Goal: Task Accomplishment & Management: Complete application form

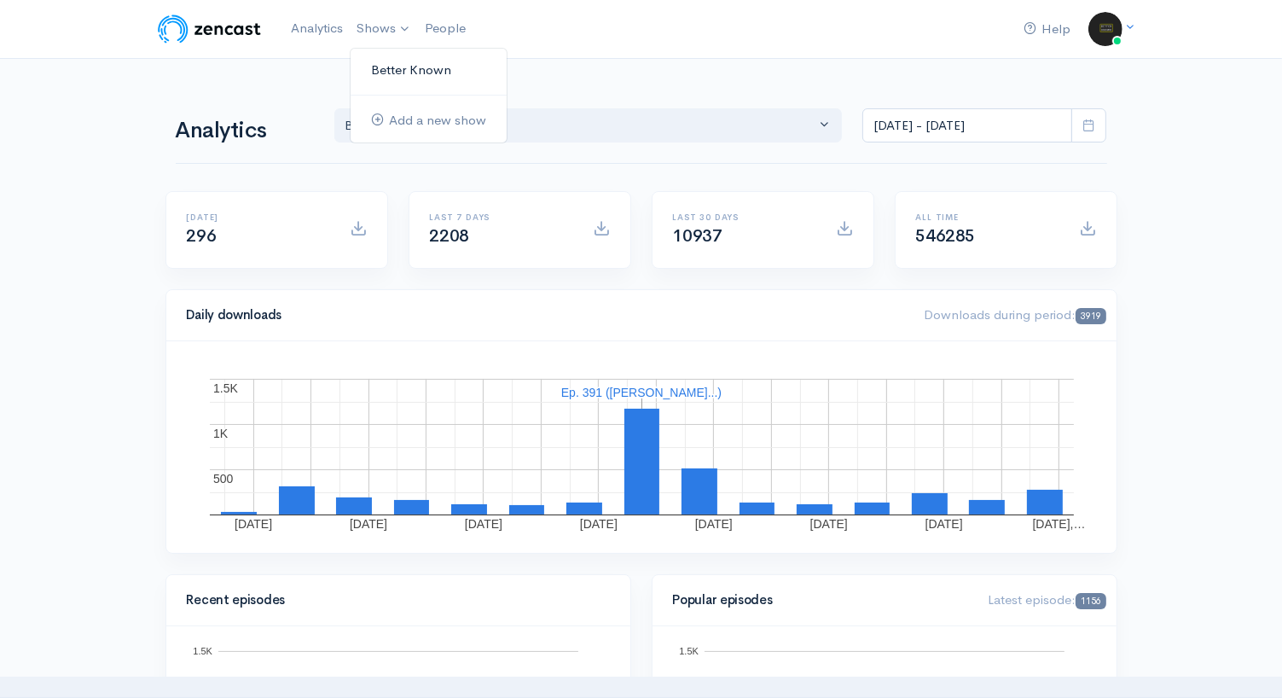
click at [402, 69] on link "Better Known" at bounding box center [428, 70] width 156 height 30
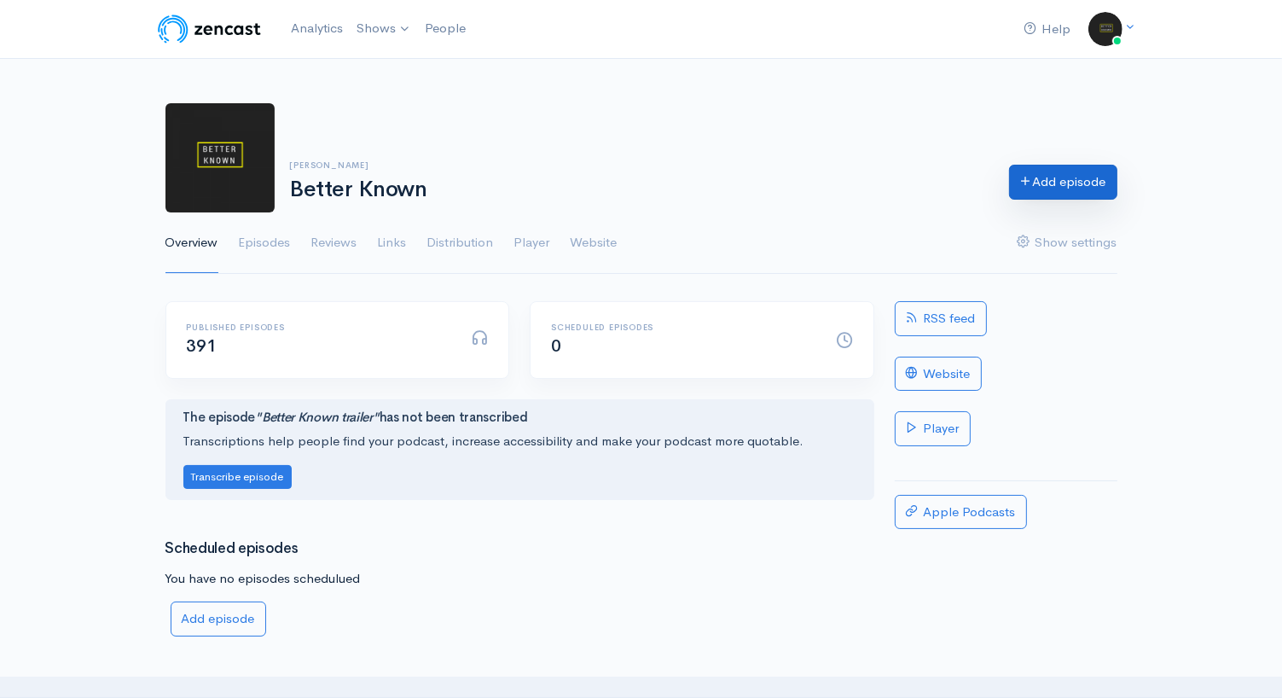
click at [1045, 185] on link "Add episode" at bounding box center [1063, 182] width 108 height 35
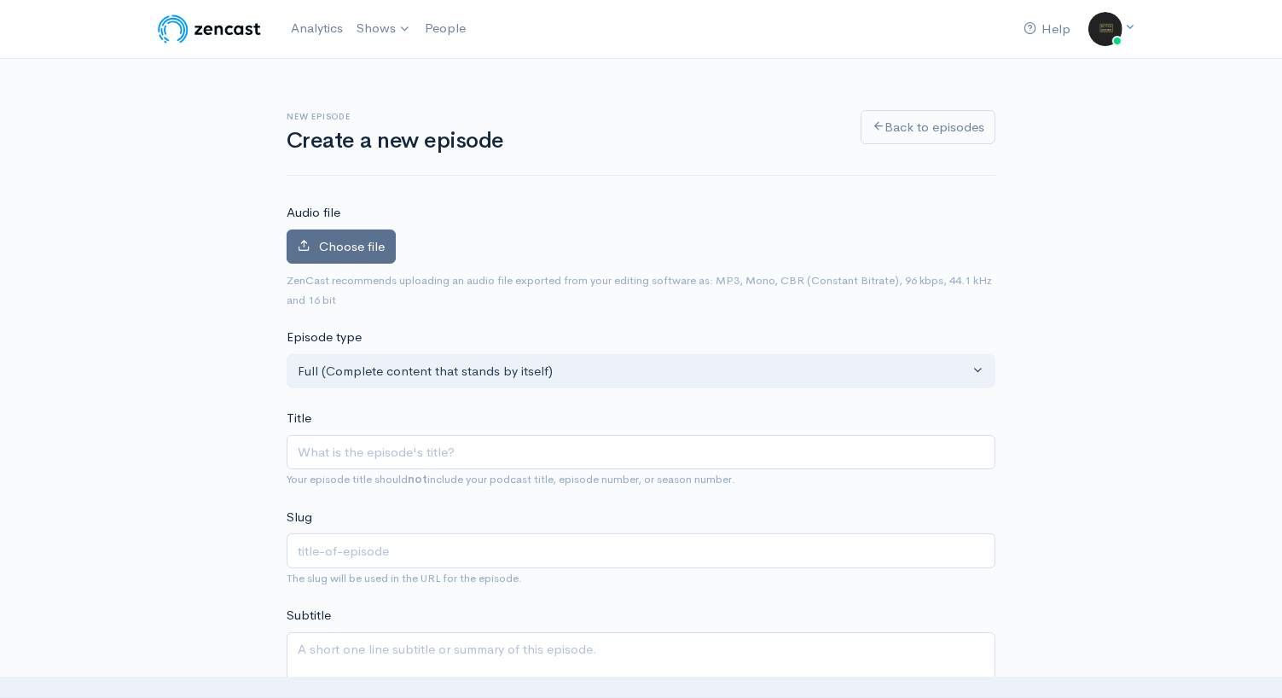
click at [320, 251] on span "Choose file" at bounding box center [352, 246] width 66 height 16
click at [0, 0] on input "Choose file" at bounding box center [0, 0] width 0 height 0
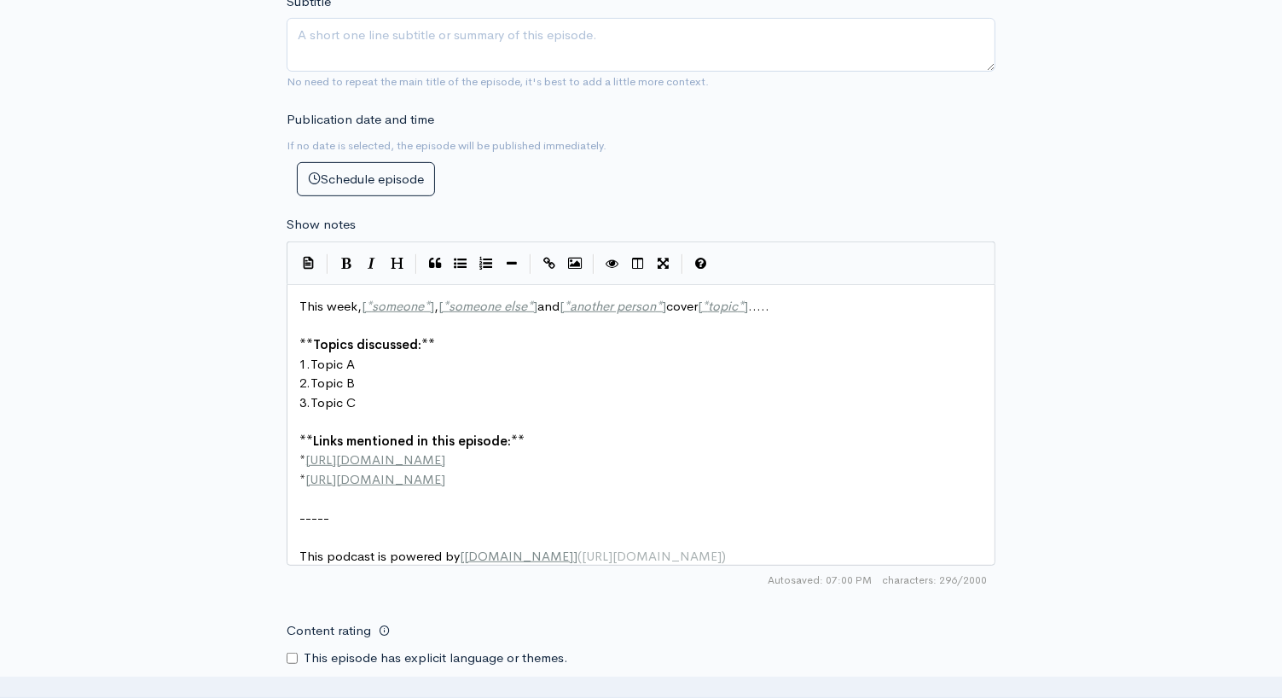
scroll to position [6, 0]
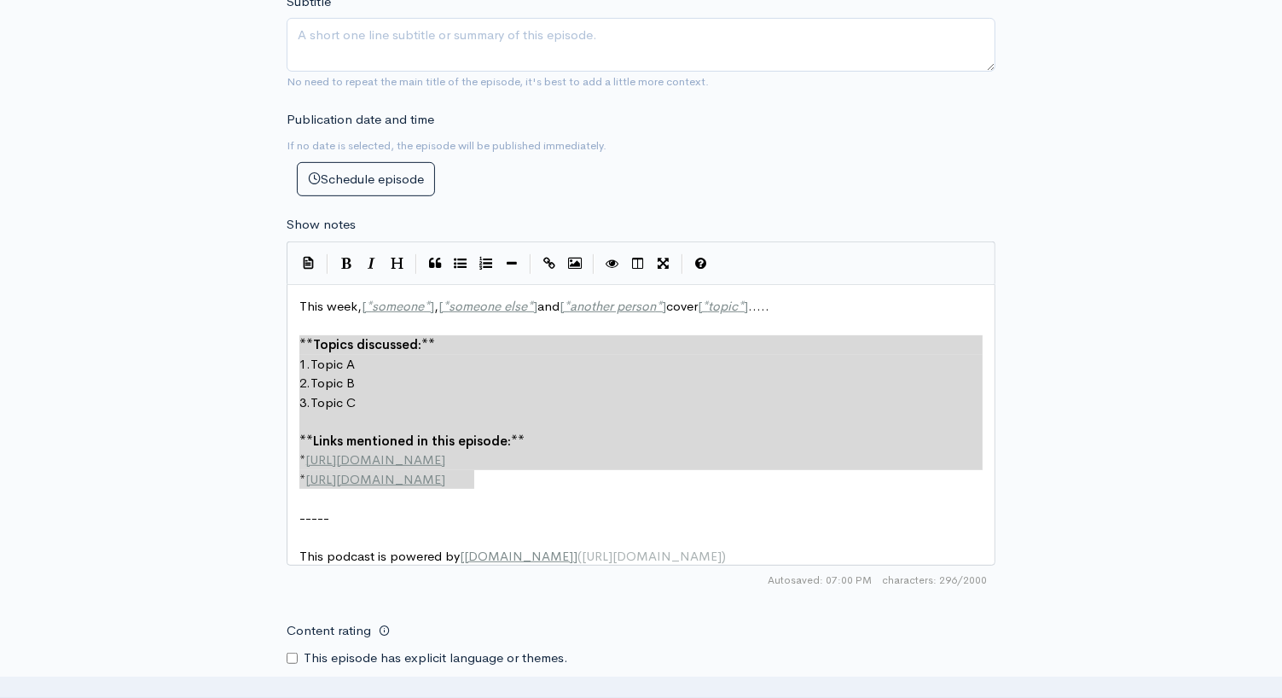
type textarea "This week, [*someone*], [*someone else*] and [*another person*] cover [*topic*]…"
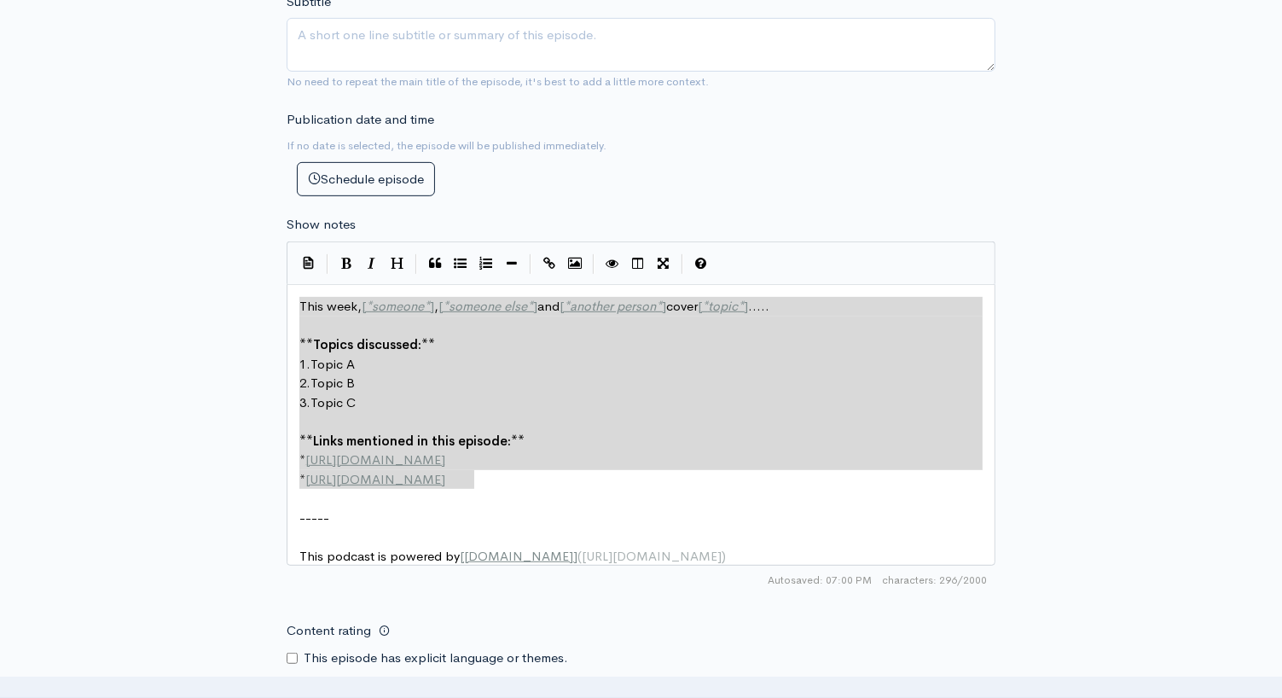
drag, startPoint x: 505, startPoint y: 473, endPoint x: 240, endPoint y: 287, distance: 323.9
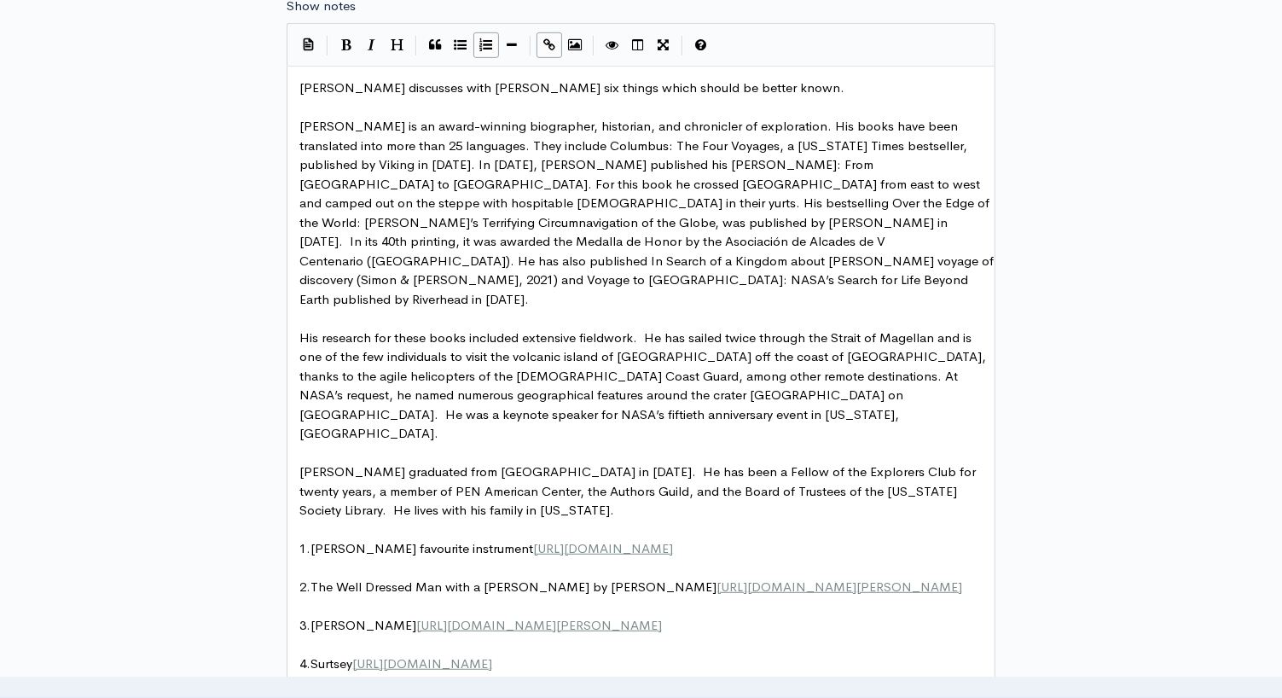
scroll to position [925, 0]
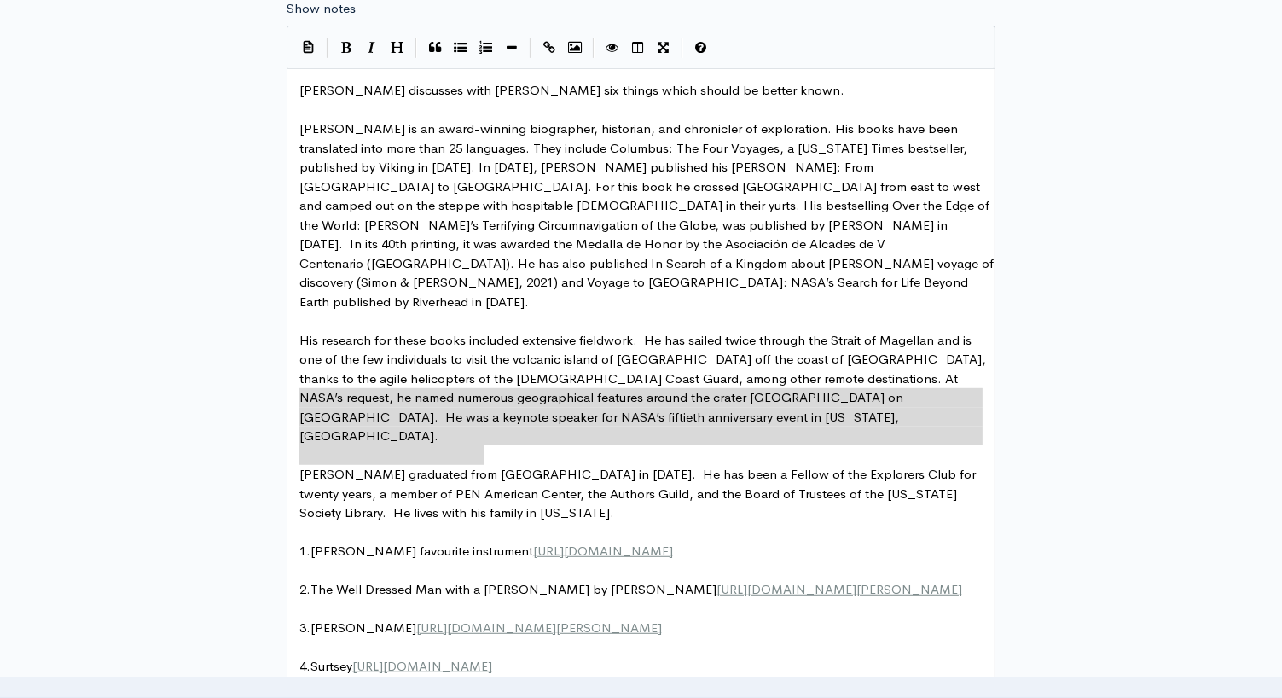
type textarea "[PERSON_NAME] graduated from [GEOGRAPHIC_DATA] in [DATE]. He has been a Fellow …"
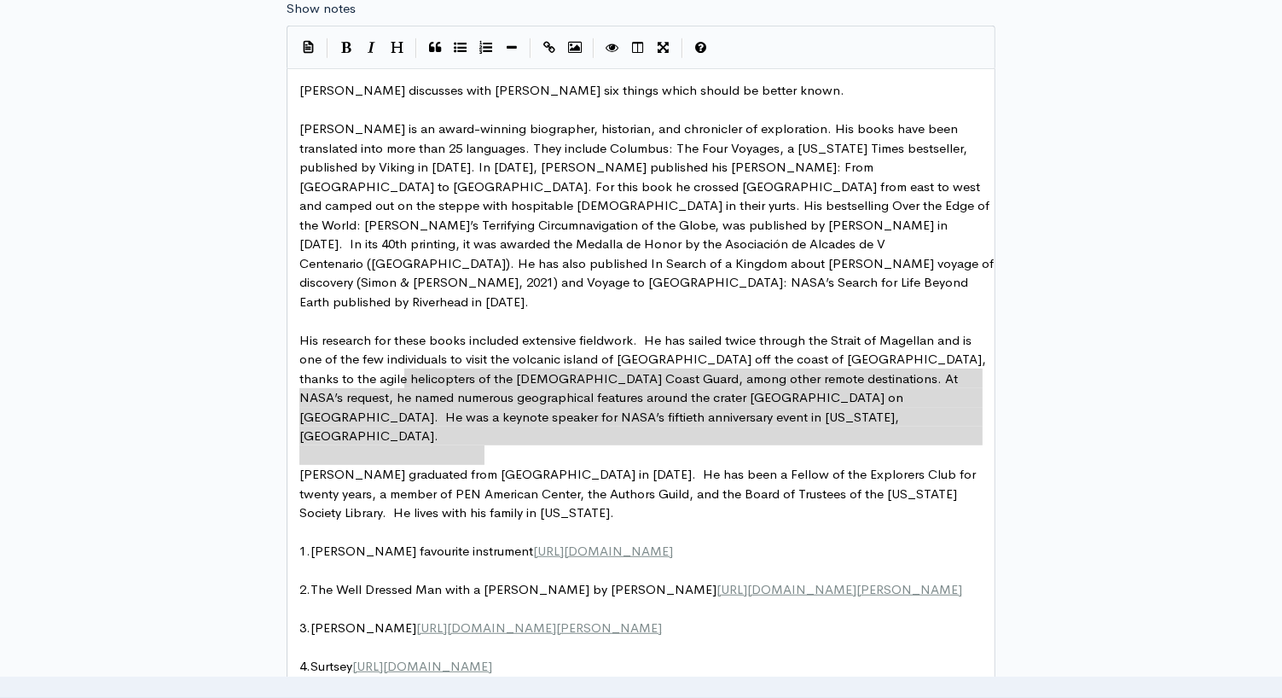
drag, startPoint x: 513, startPoint y: 454, endPoint x: 491, endPoint y: 379, distance: 77.4
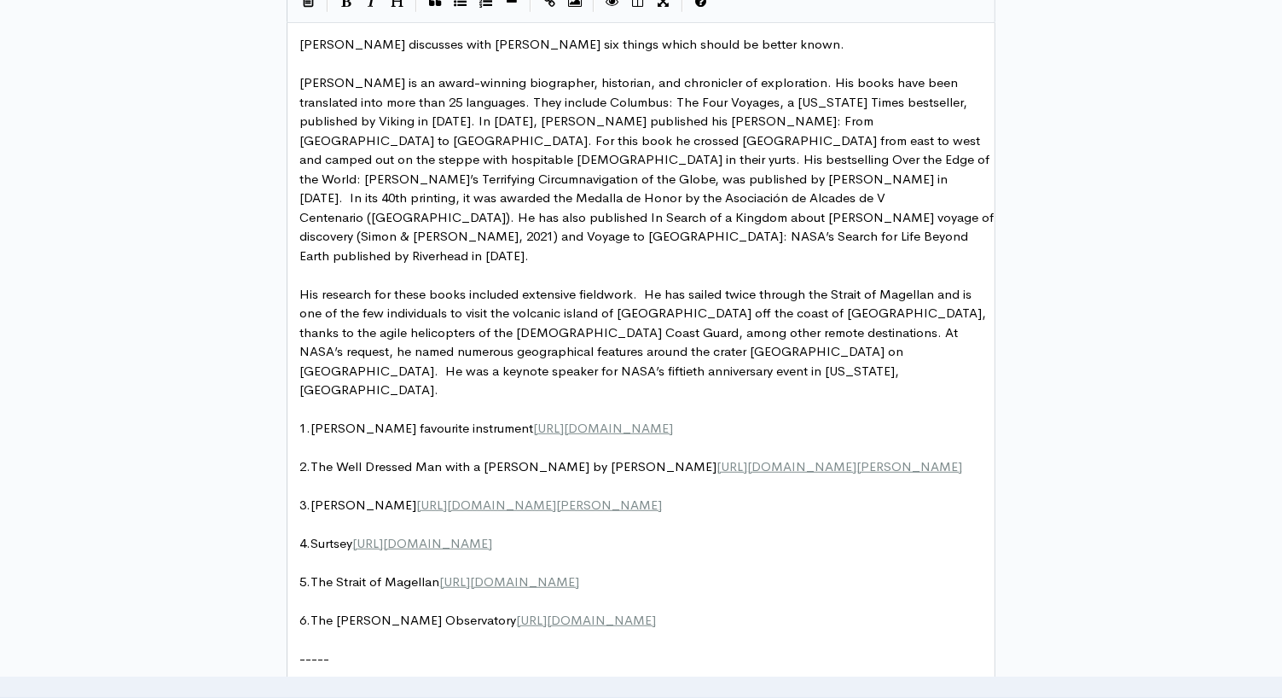
scroll to position [972, 0]
type textarea "He was a keynote speaker for NASA’s fiftieth anniversary event in [US_STATE], […"
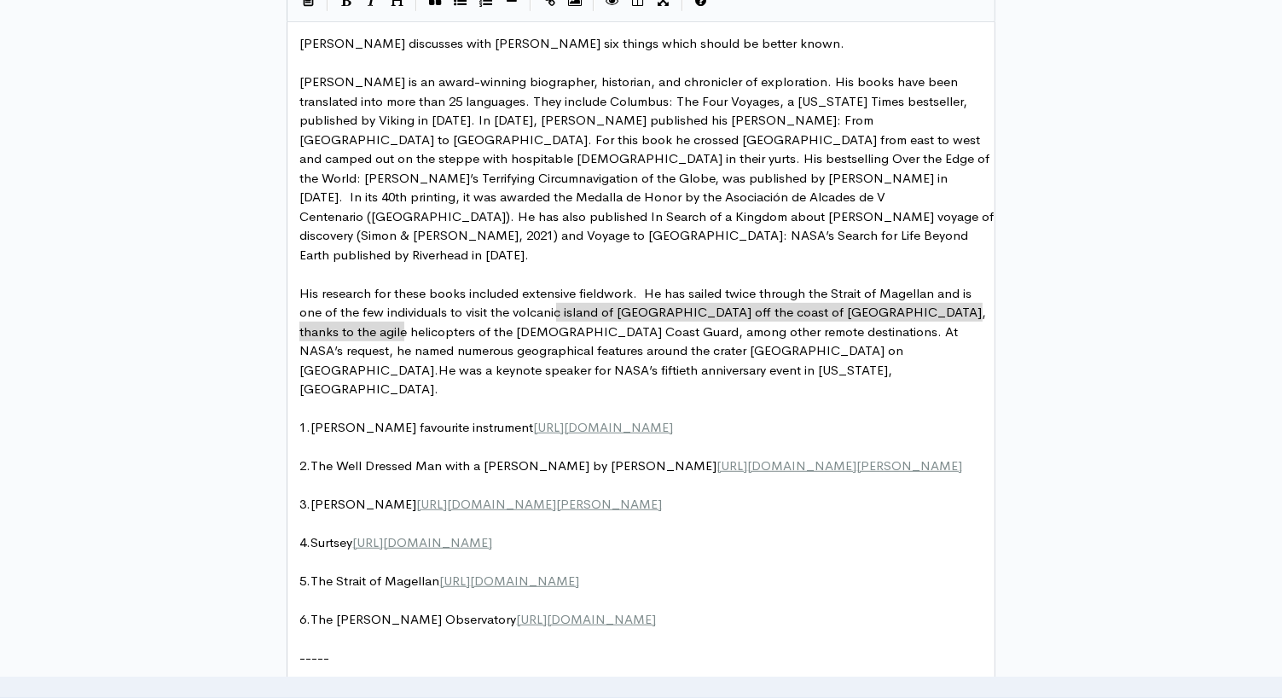
drag, startPoint x: 556, startPoint y: 305, endPoint x: 565, endPoint y: 321, distance: 18.7
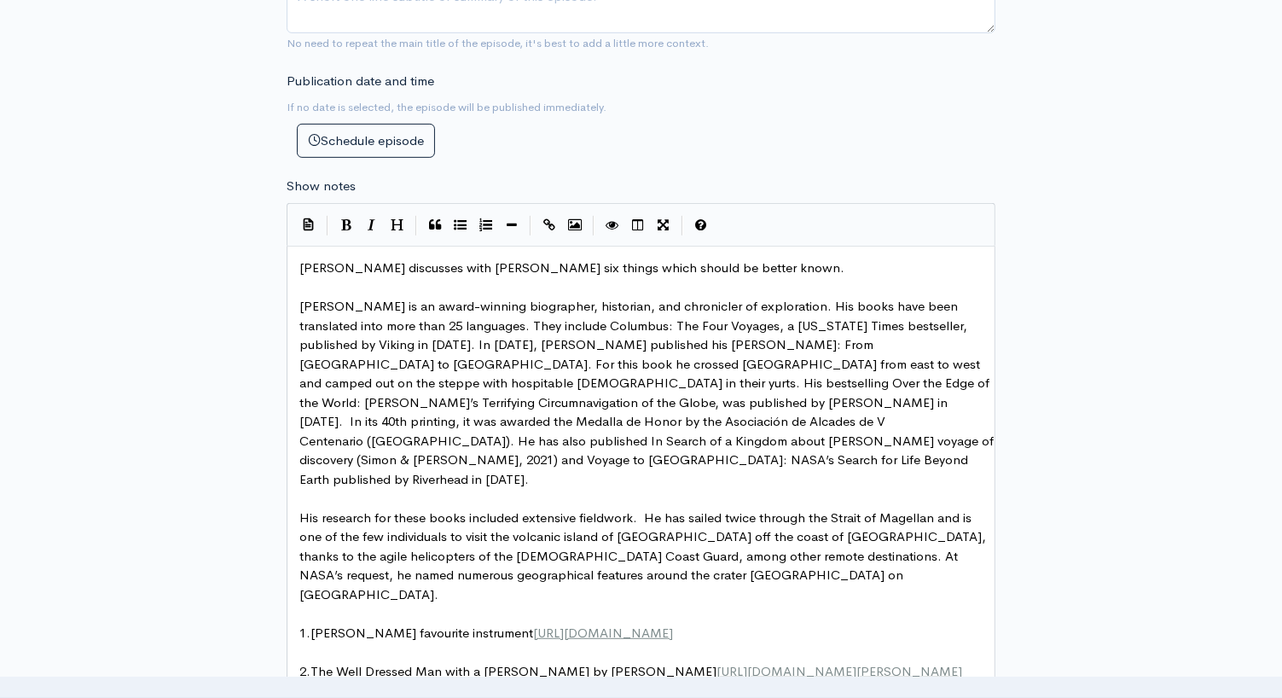
scroll to position [749, 0]
type textarea "Find out nore"
paste textarea "."
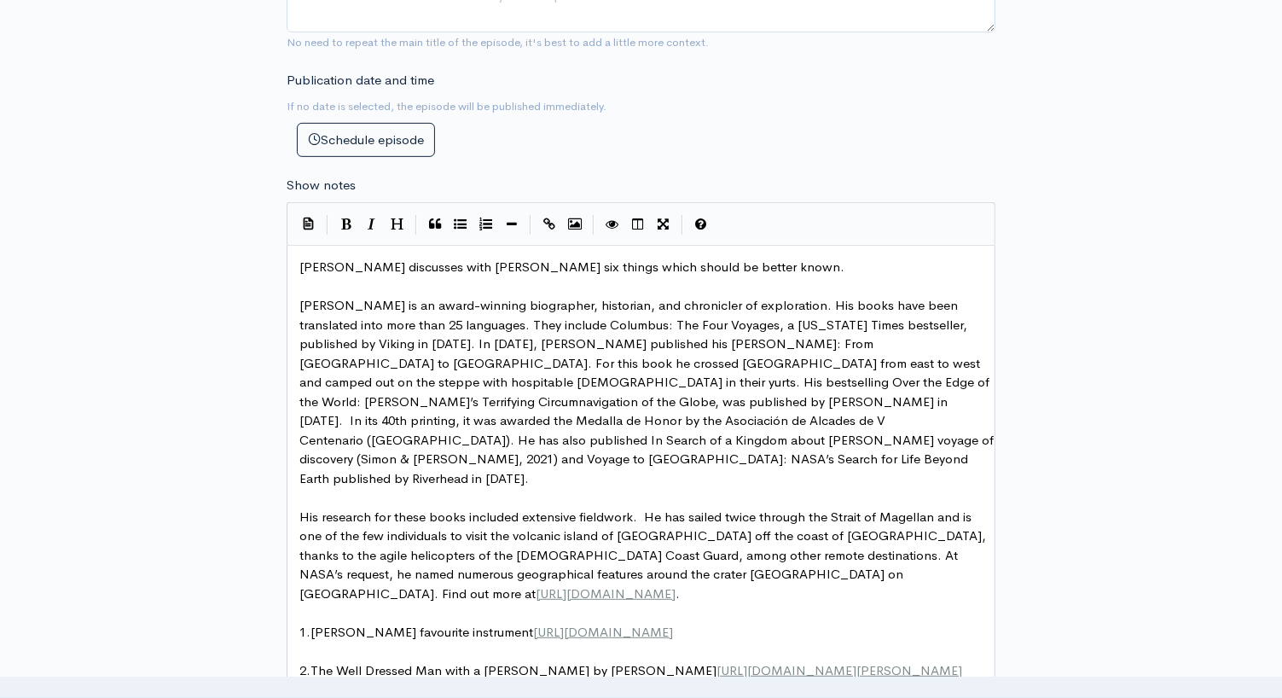
type textarea "more at ."
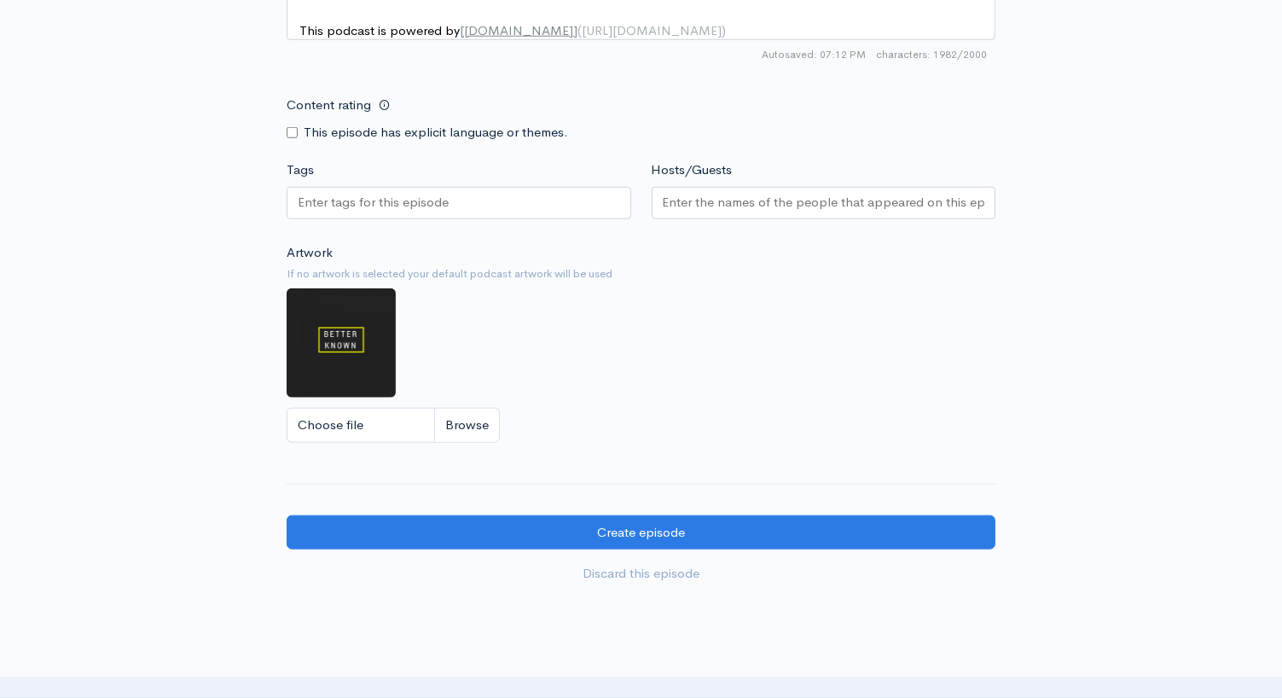
scroll to position [1666, 0]
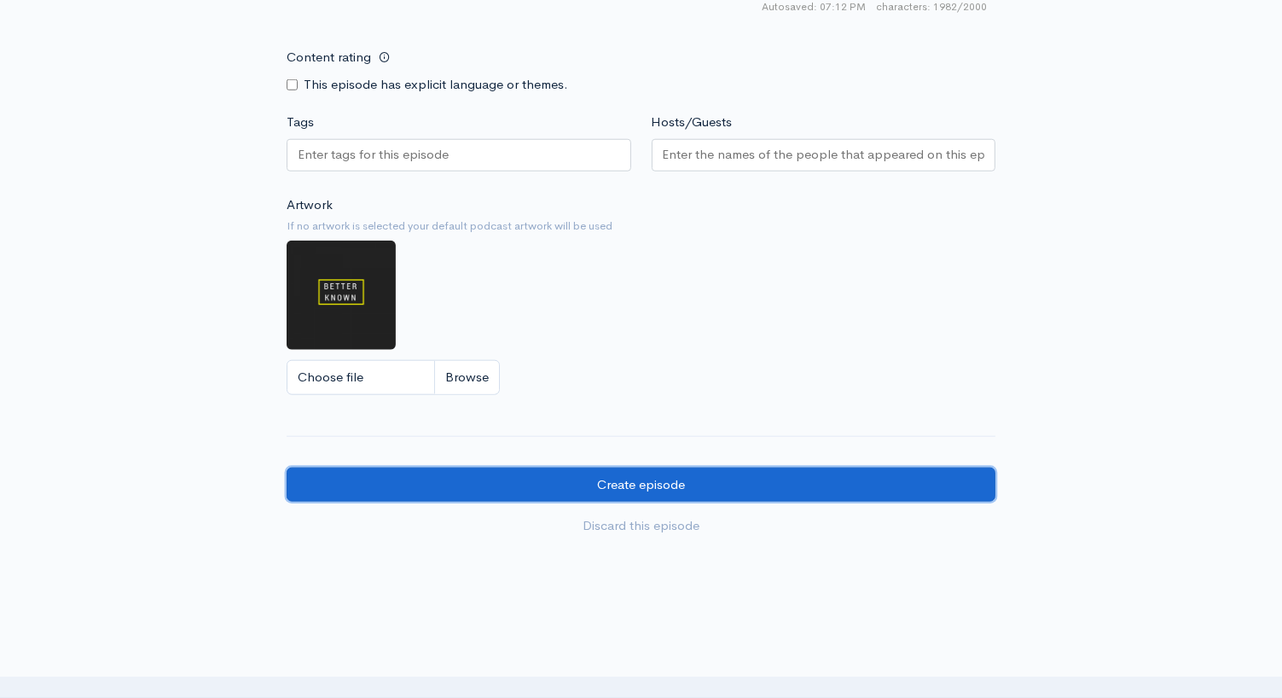
click at [839, 473] on input "Create episode" at bounding box center [641, 484] width 709 height 35
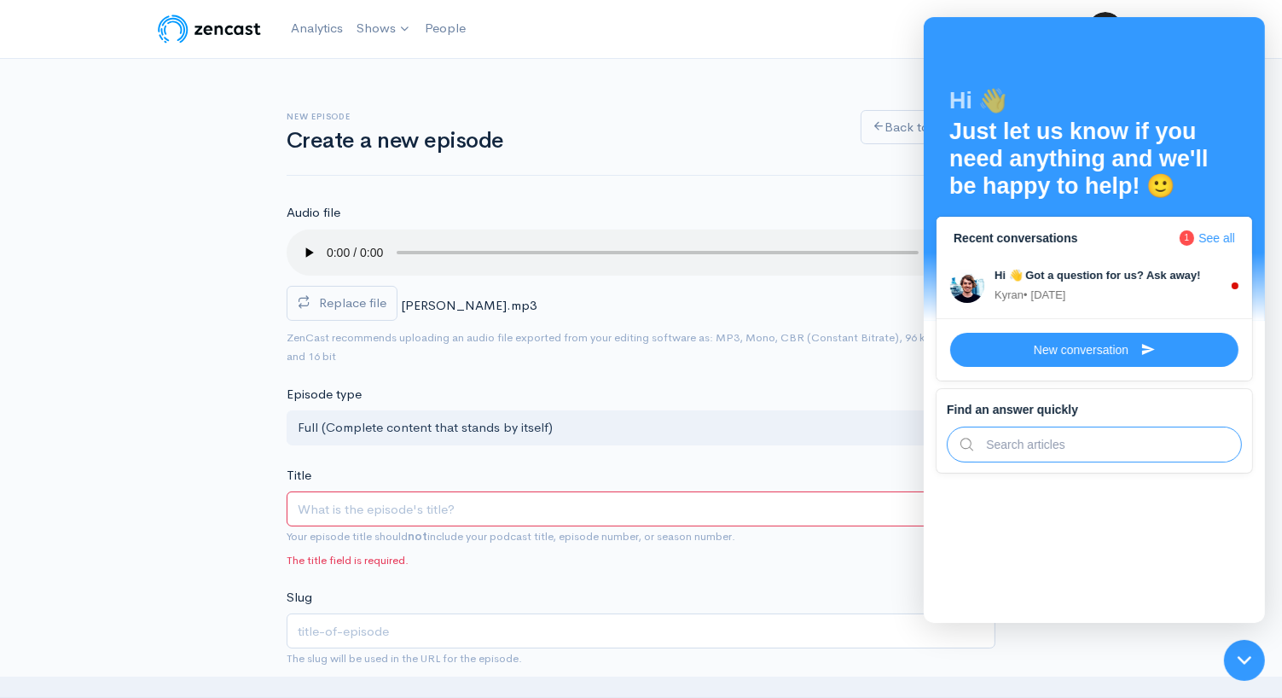
type input "L"
type input "l"
type input "Lau"
type input "lau"
type input "Laure"
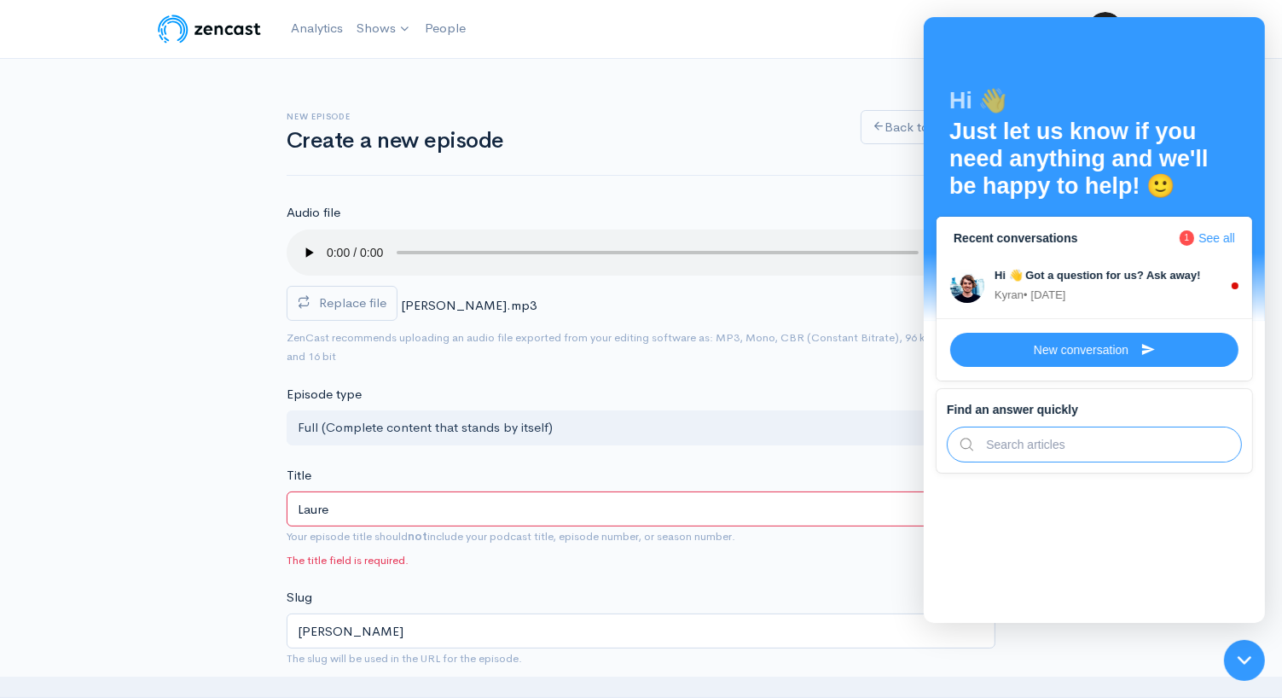
type input "laure"
type input "Lauren"
type input "lauren"
type input "Laurence"
type input "laurence"
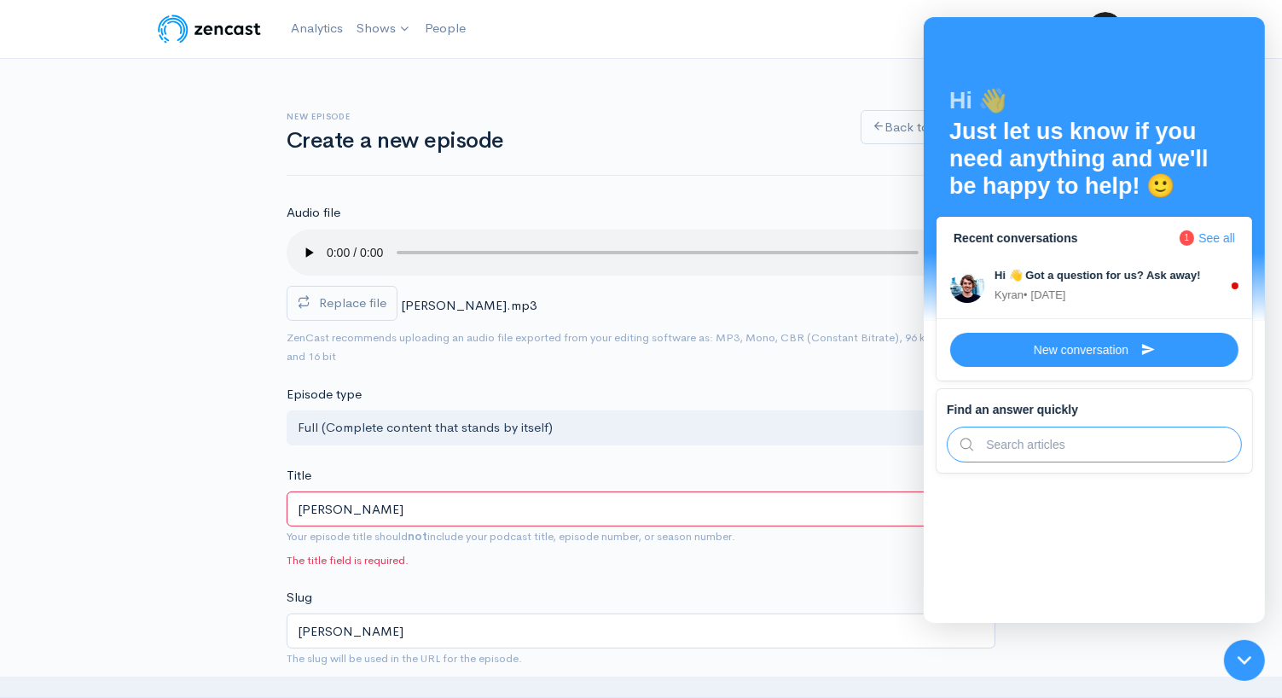
type input "Laurence B"
type input "laurence-b"
type input "Laurence Ber"
type input "laurence-ber"
type input "Laurence Bergr"
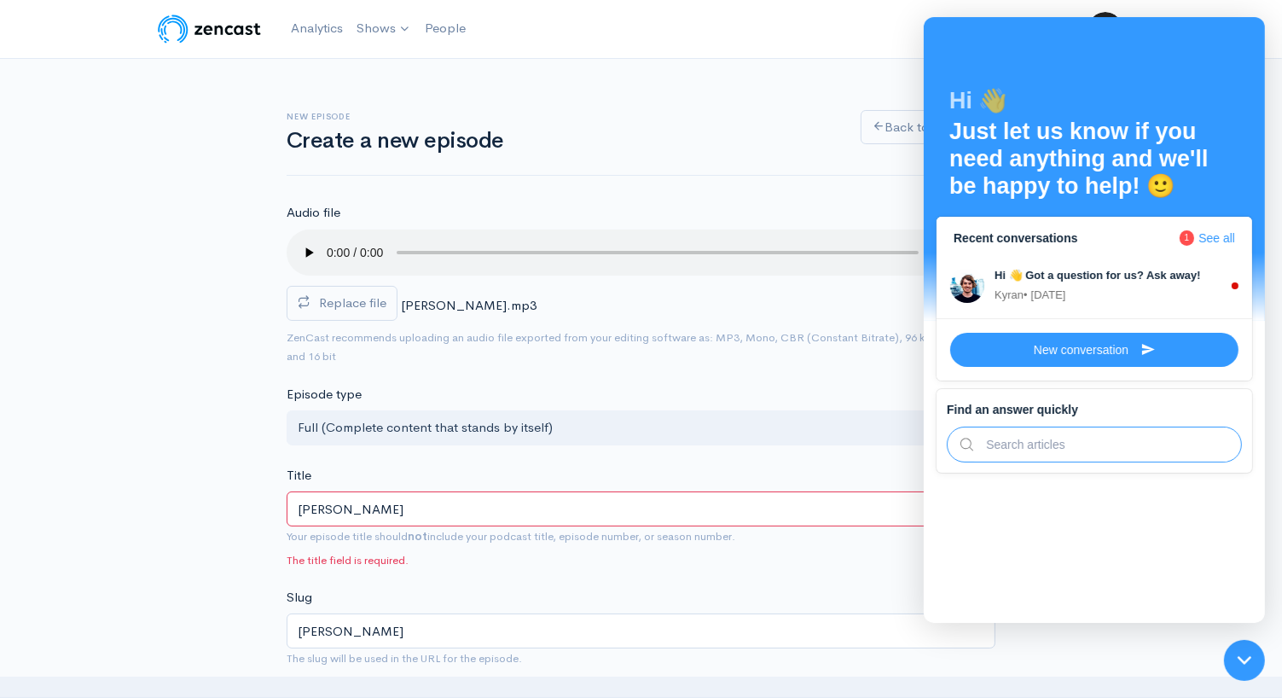
type input "laurence-berg"
type input "Laurence Bergre"
type input "laurence-bergre"
type input "Laurence Bergreen"
type input "laurence-bergreen"
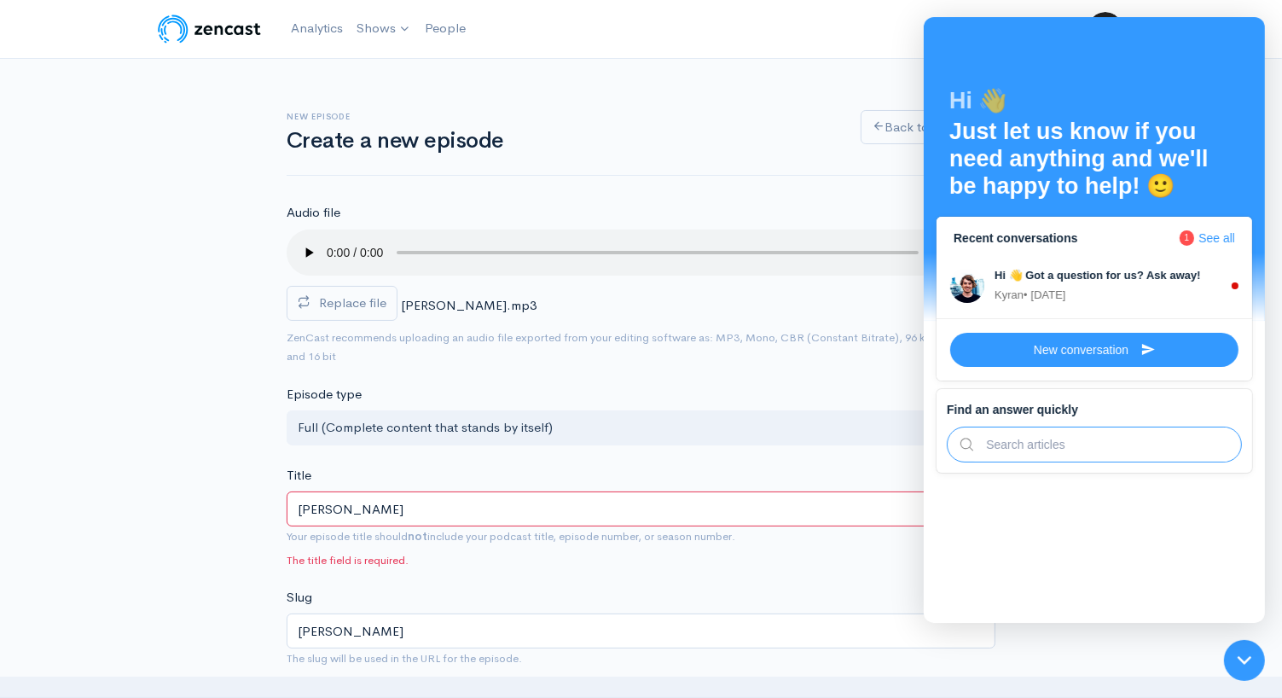
type input "Laurence Bergreen"
click at [1242, 654] on icon at bounding box center [1243, 659] width 14 height 14
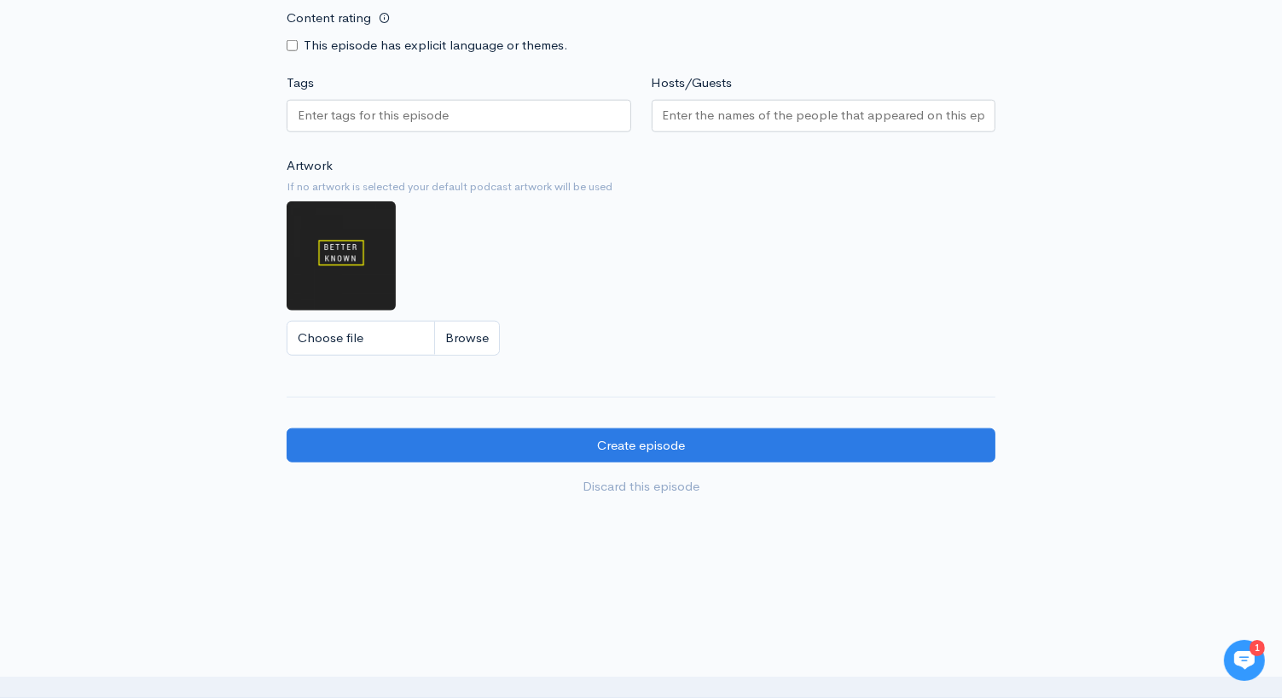
scroll to position [1751, 0]
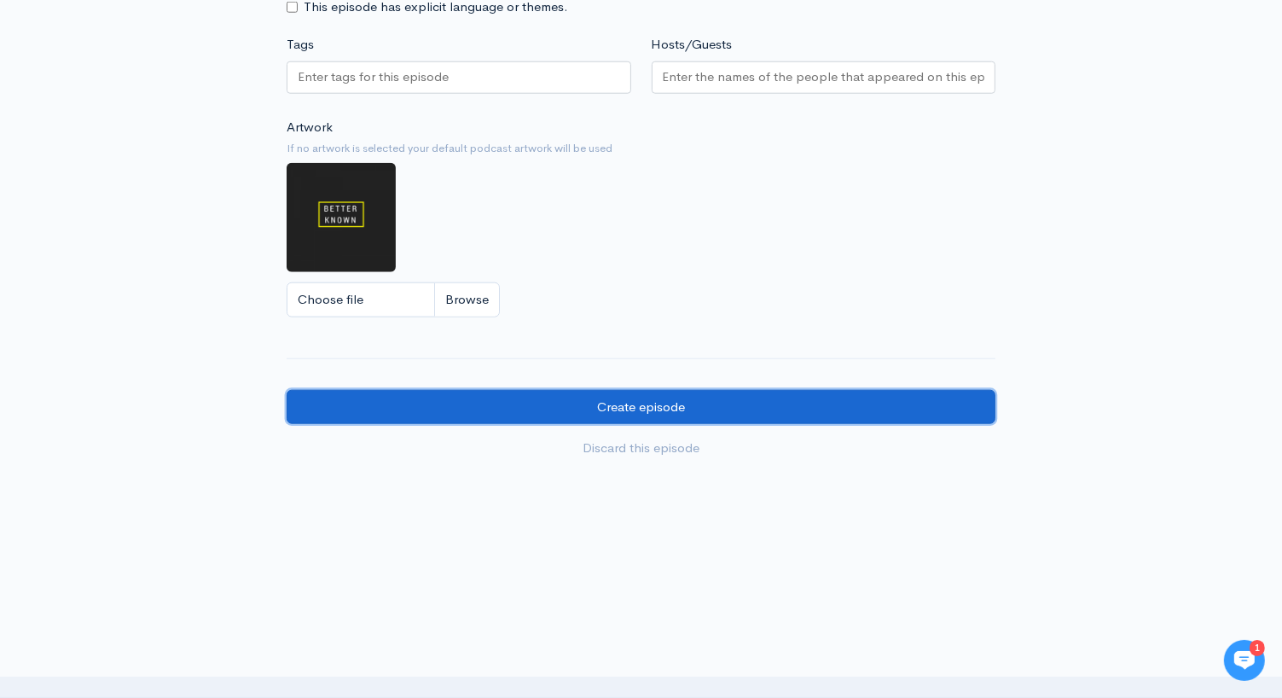
click at [796, 403] on input "Create episode" at bounding box center [641, 407] width 709 height 35
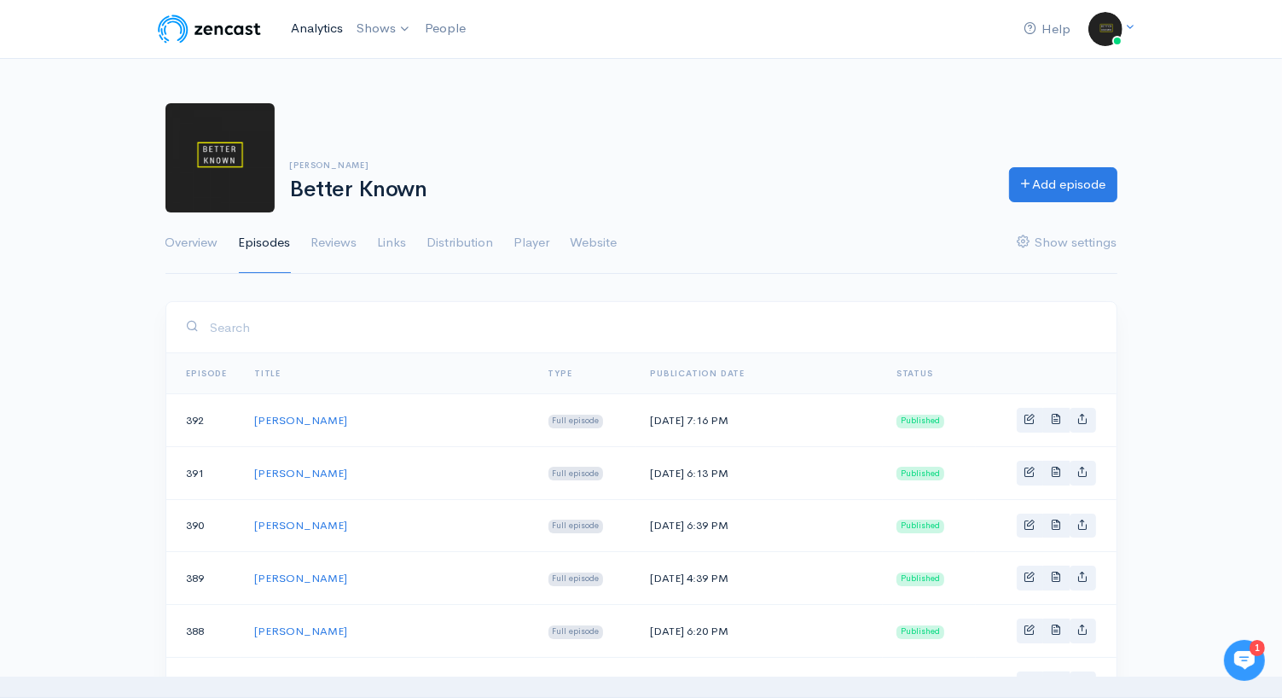
click at [313, 30] on link "Analytics" at bounding box center [317, 28] width 66 height 37
